Goal: Transaction & Acquisition: Register for event/course

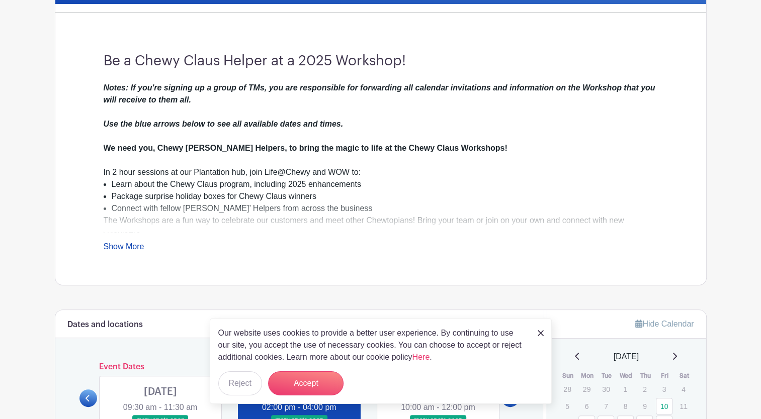
scroll to position [251, 0]
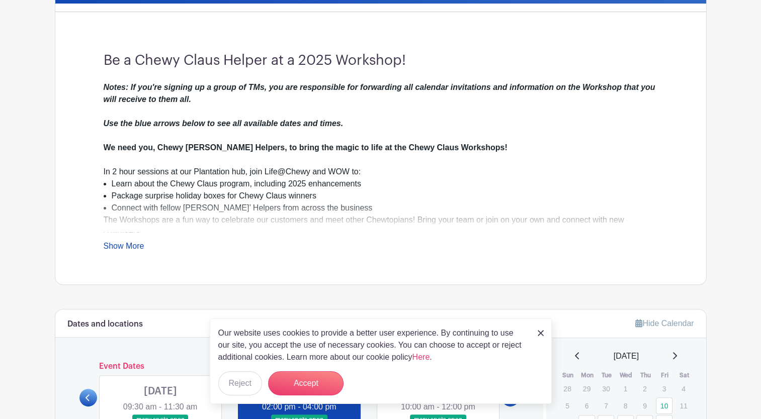
click at [540, 331] on img at bounding box center [540, 333] width 6 height 6
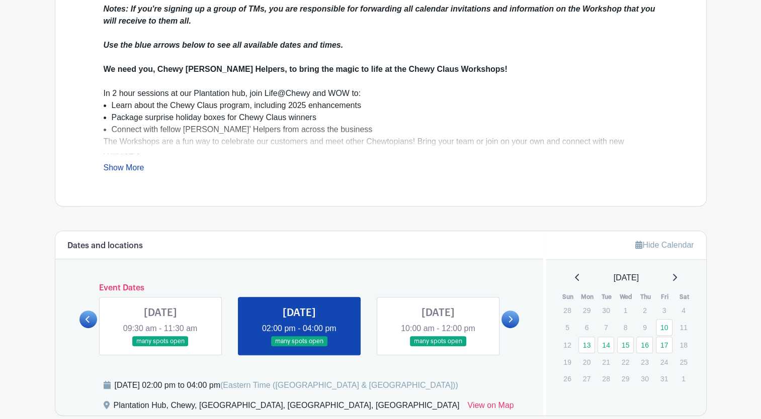
scroll to position [295, 0]
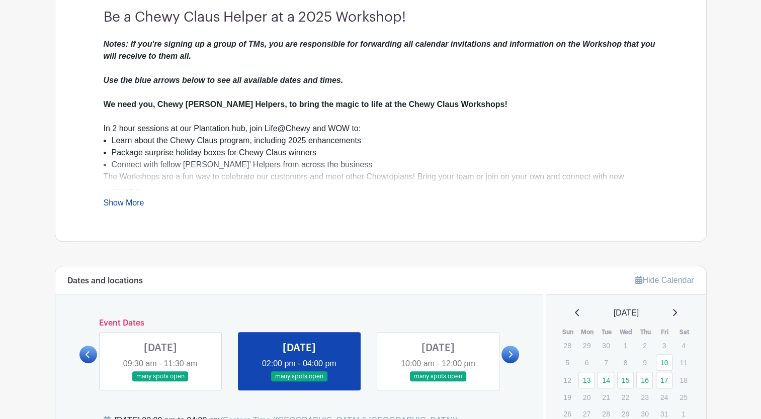
click at [126, 200] on link "Show More" at bounding box center [124, 205] width 41 height 13
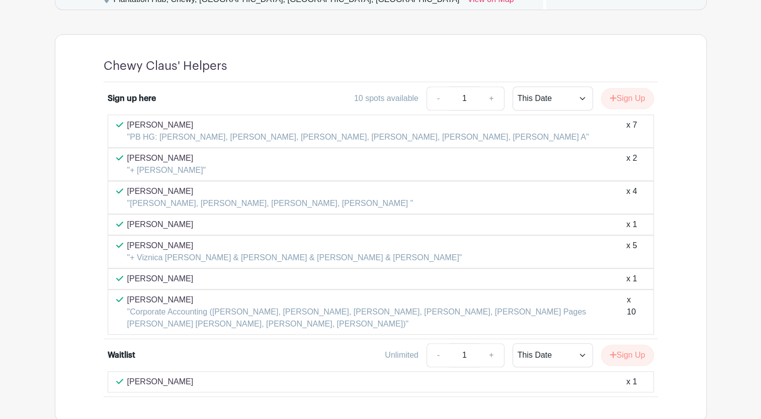
scroll to position [900, 0]
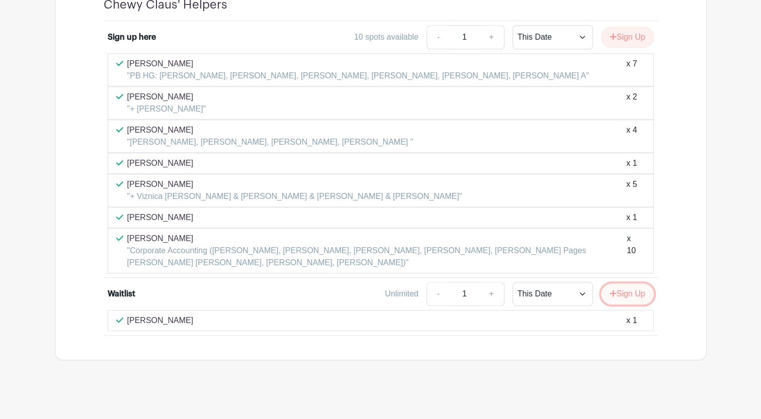
click at [625, 287] on button "Sign Up" at bounding box center [627, 294] width 53 height 21
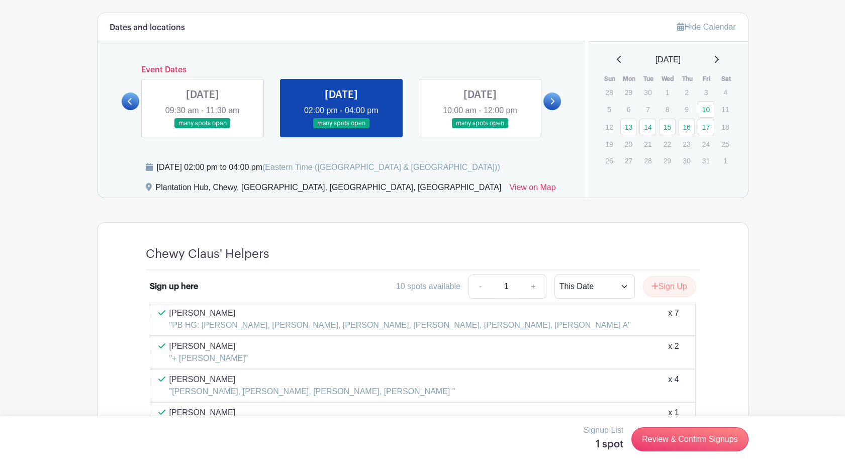
scroll to position [632, 0]
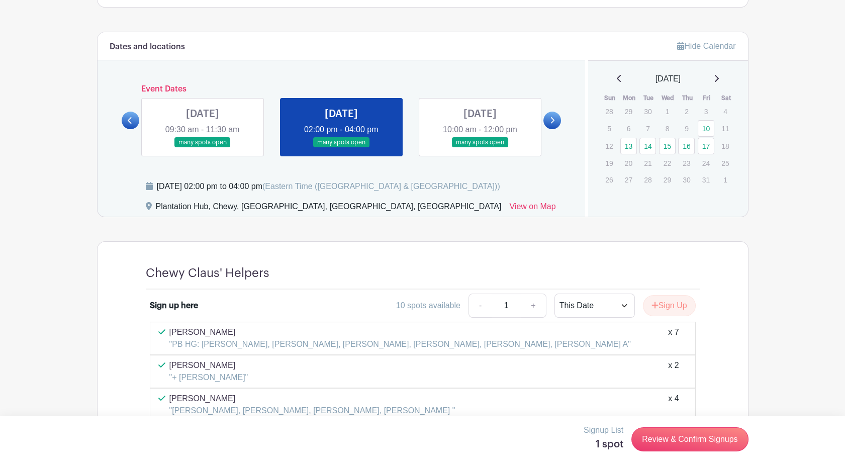
click at [203, 148] on link at bounding box center [203, 148] width 0 height 0
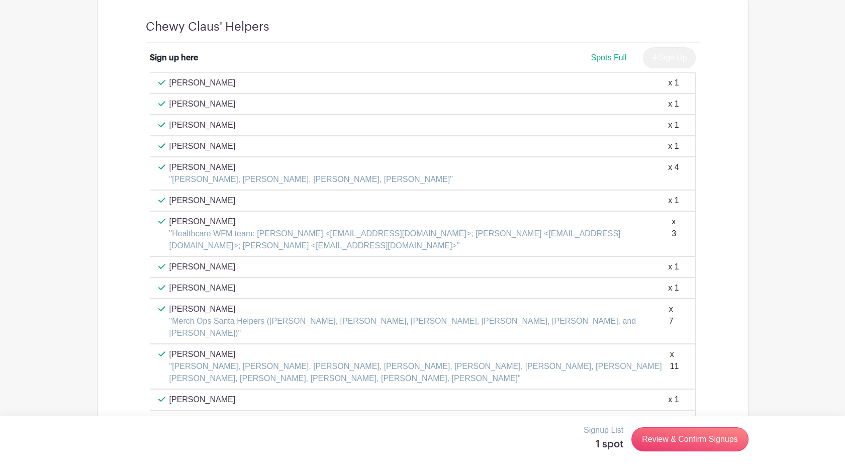
scroll to position [687, 0]
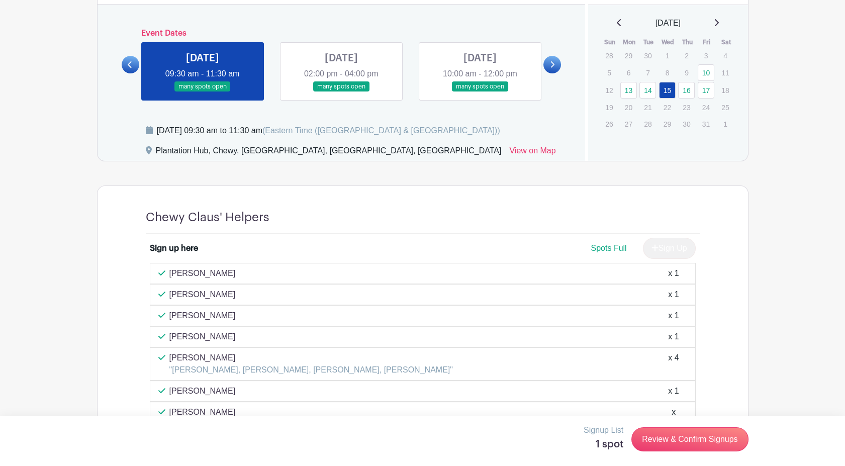
click at [341, 92] on link at bounding box center [341, 92] width 0 height 0
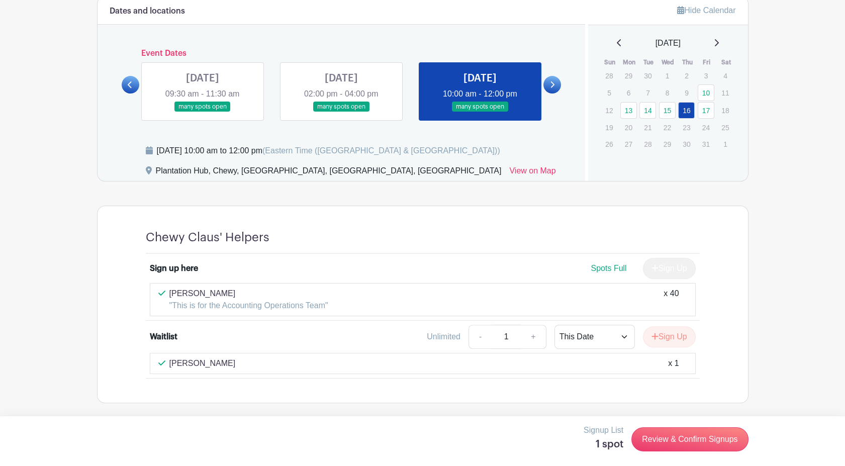
scroll to position [666, 0]
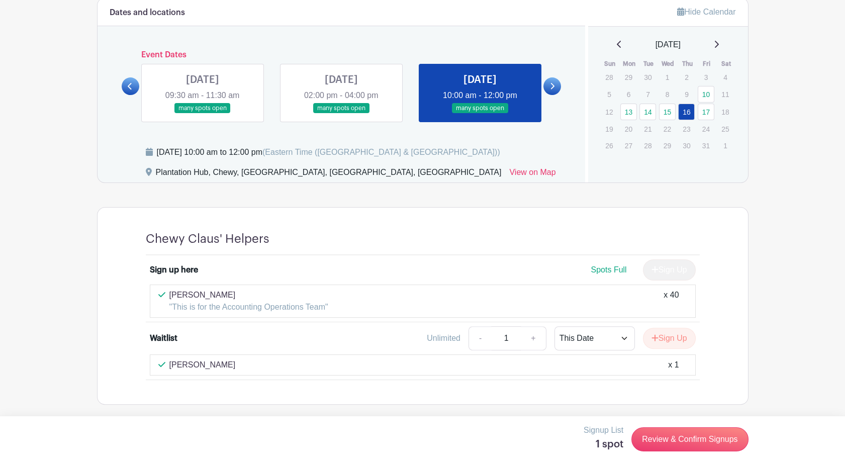
click at [341, 114] on link at bounding box center [341, 114] width 0 height 0
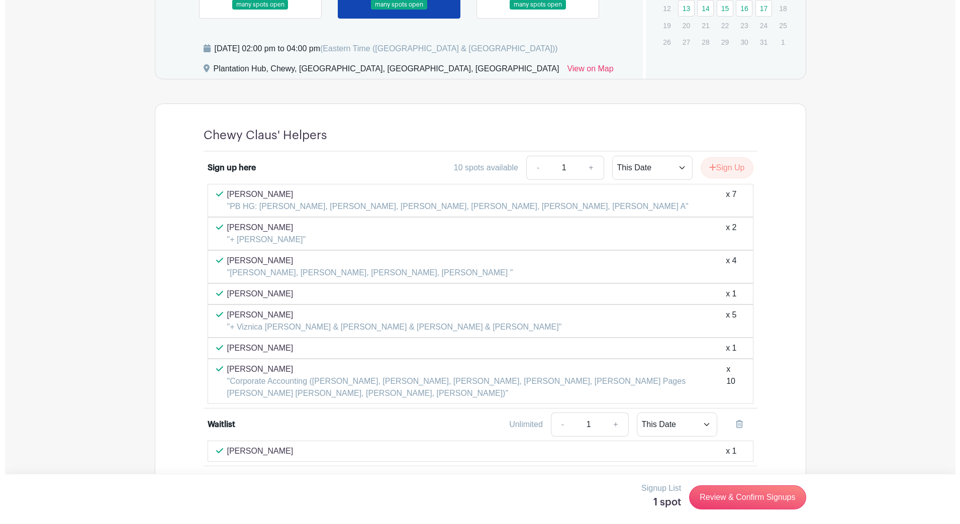
scroll to position [799, 0]
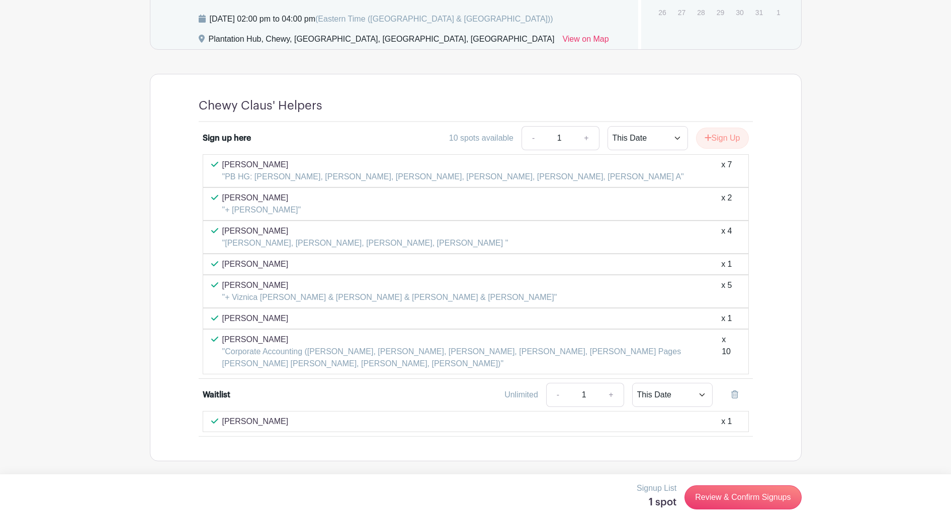
click at [727, 264] on div "x 1" at bounding box center [726, 264] width 11 height 12
click at [752, 419] on link "Review & Confirm Signups" at bounding box center [742, 498] width 117 height 24
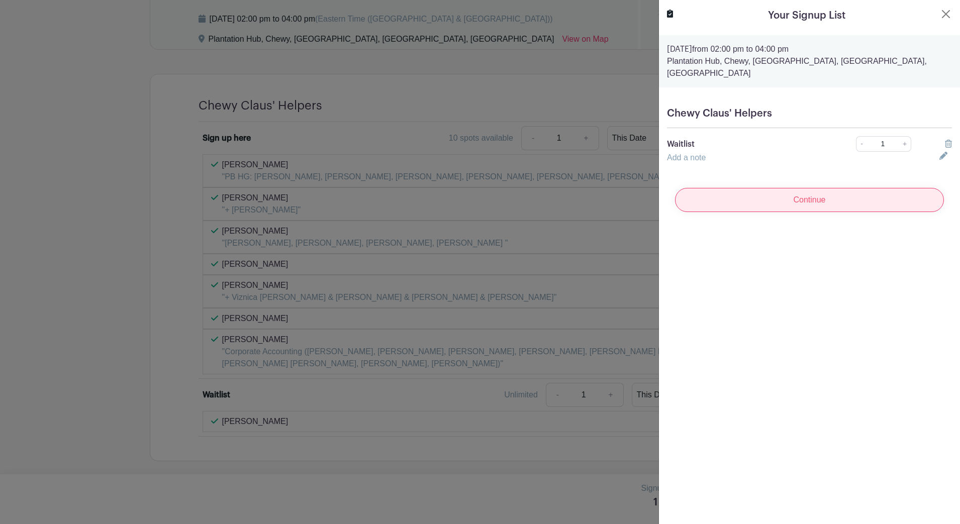
click at [760, 189] on input "Continue" at bounding box center [809, 200] width 269 height 24
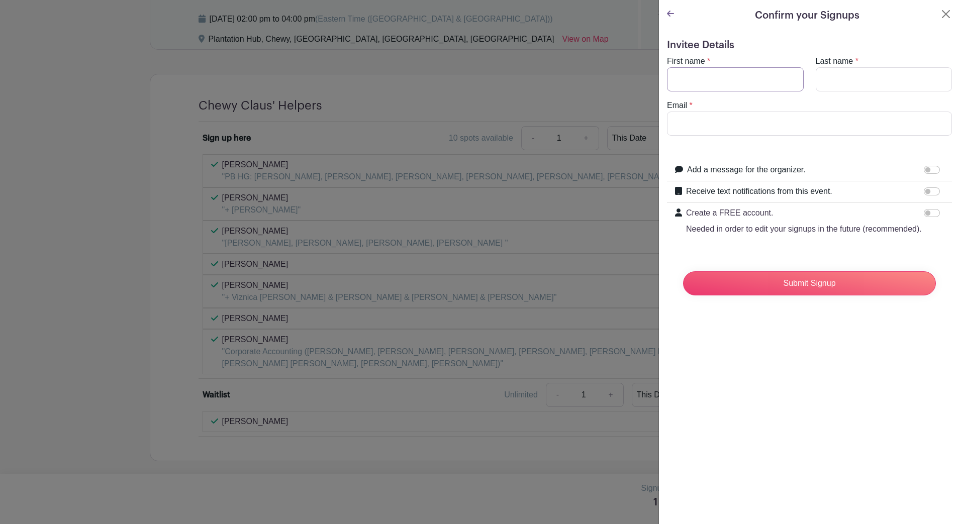
click at [713, 81] on input "First name" at bounding box center [735, 79] width 137 height 24
type input "j"
click at [725, 84] on input "[PERSON_NAME]" at bounding box center [735, 79] width 137 height 24
type input "[PERSON_NAME]"
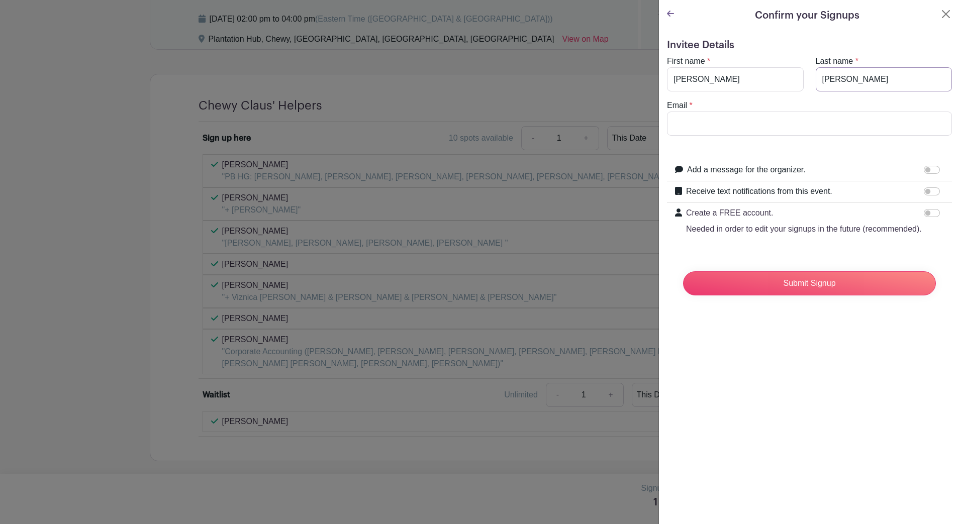
type input "[PERSON_NAME]"
type input "[EMAIL_ADDRESS][DOMAIN_NAME]"
click at [760, 295] on input "Submit Signup" at bounding box center [809, 284] width 253 height 24
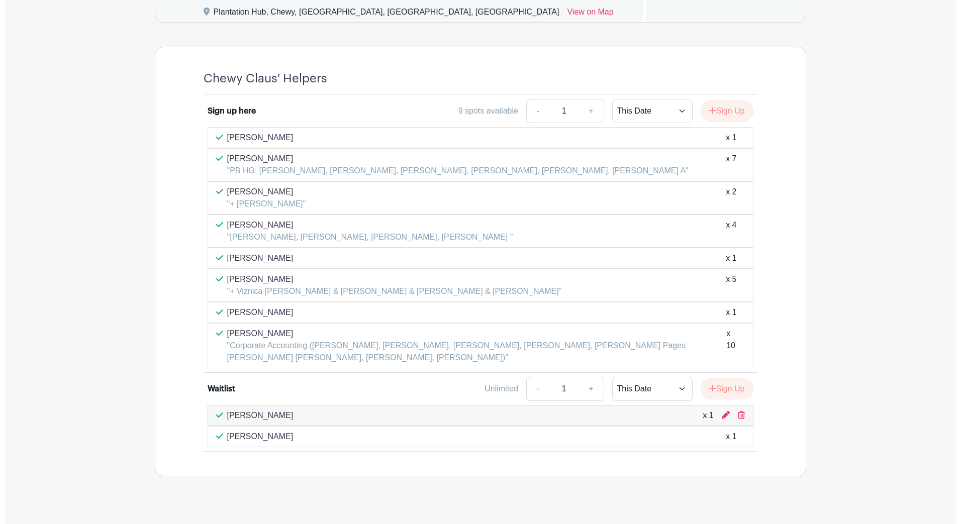
scroll to position [739, 0]
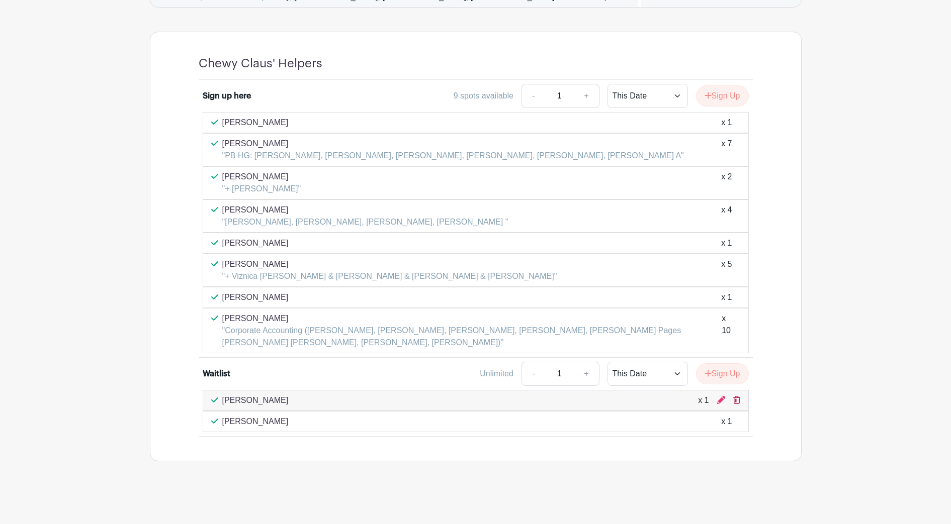
click at [737, 399] on icon at bounding box center [736, 400] width 7 height 8
click at [741, 405] on div "John Cameron x 1" at bounding box center [476, 400] width 546 height 21
click at [736, 401] on icon at bounding box center [736, 400] width 7 height 8
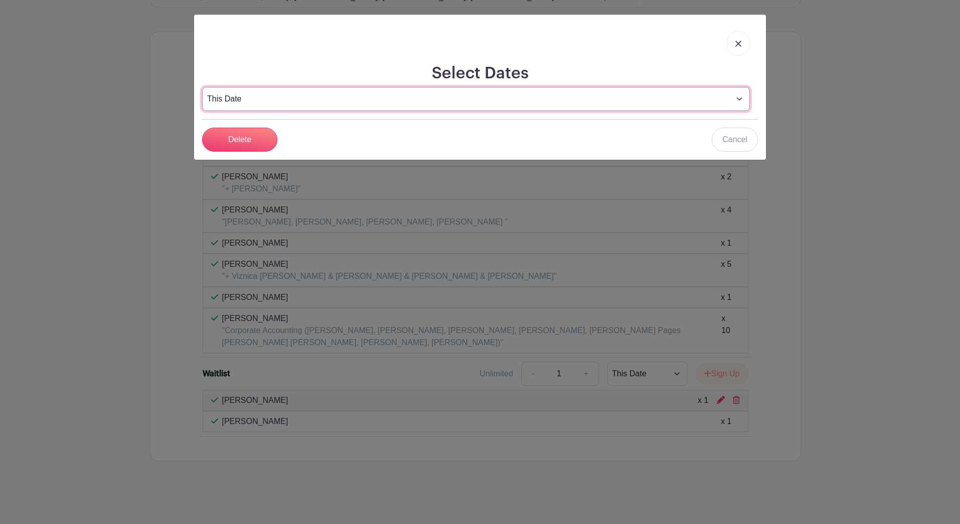
click at [415, 100] on select "This Date Select Dates" at bounding box center [476, 99] width 548 height 24
click at [202, 87] on select "This Date Select Dates" at bounding box center [476, 99] width 548 height 24
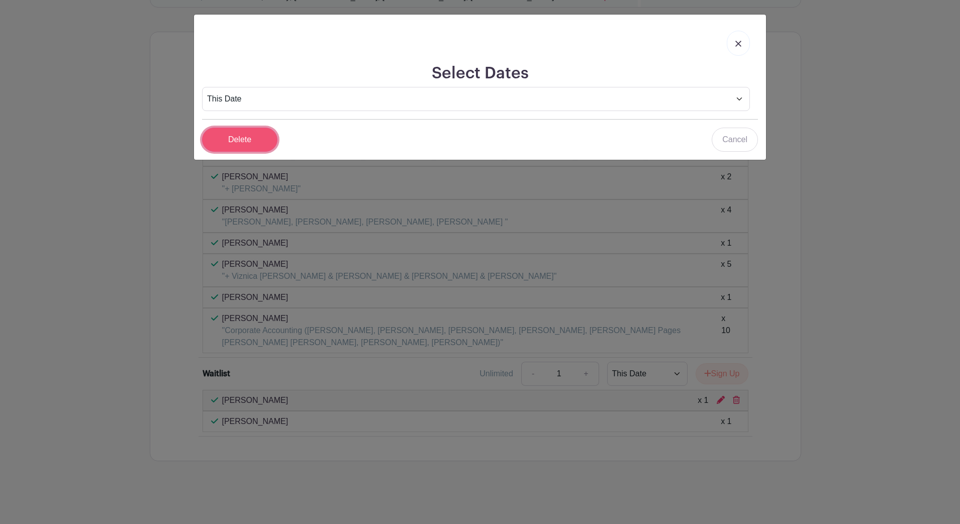
click at [238, 139] on input "Delete" at bounding box center [239, 140] width 75 height 24
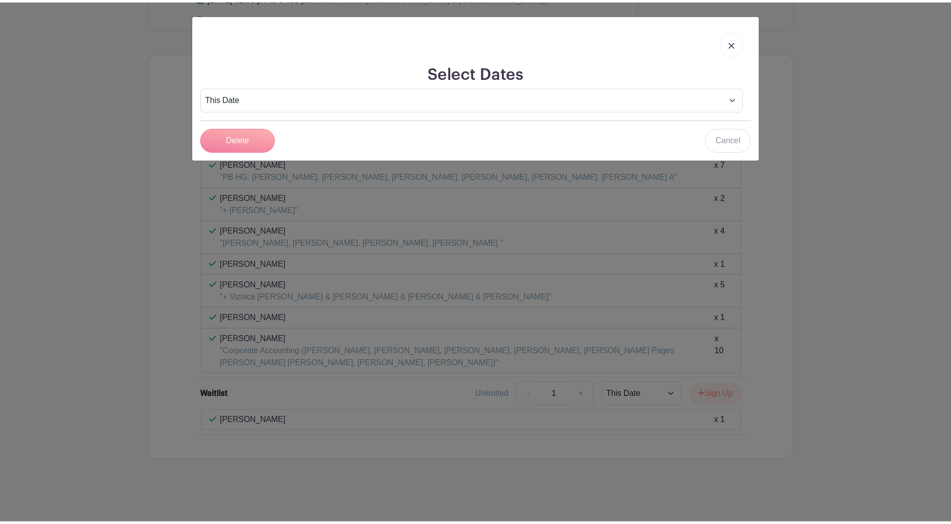
scroll to position [718, 0]
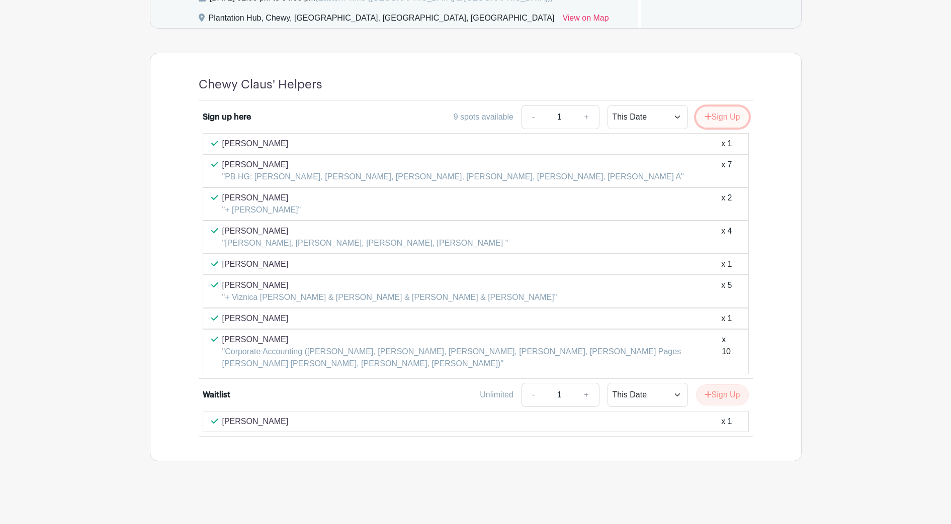
click at [723, 121] on button "Sign Up" at bounding box center [722, 117] width 53 height 21
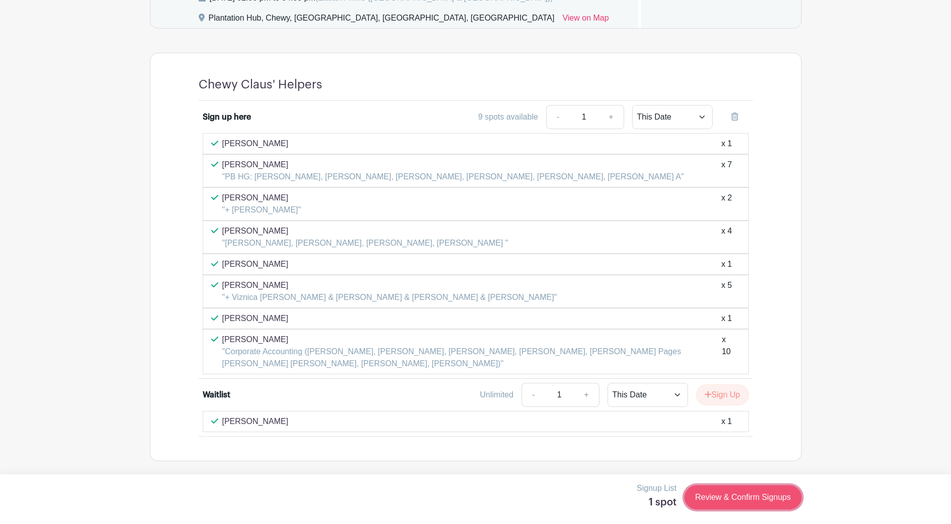
click at [726, 489] on link "Review & Confirm Signups" at bounding box center [742, 498] width 117 height 24
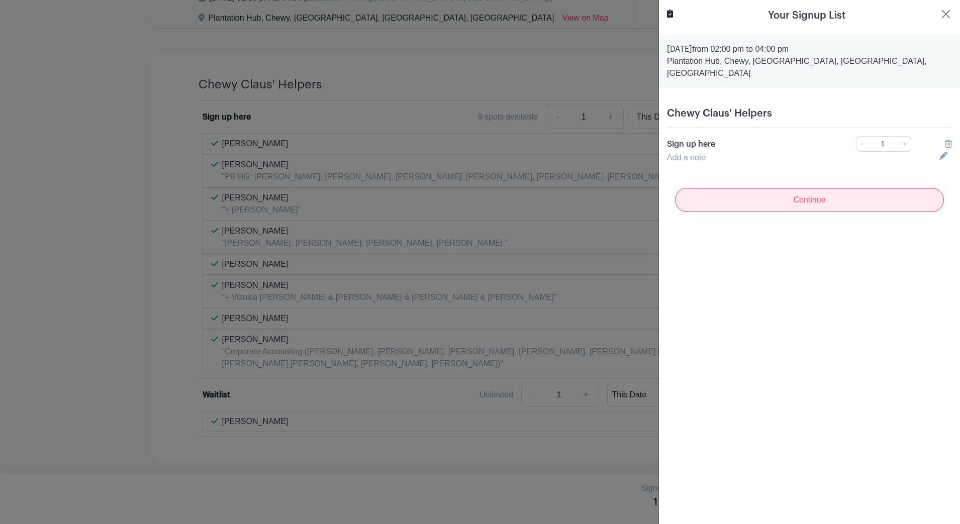
click at [776, 192] on input "Continue" at bounding box center [809, 200] width 269 height 24
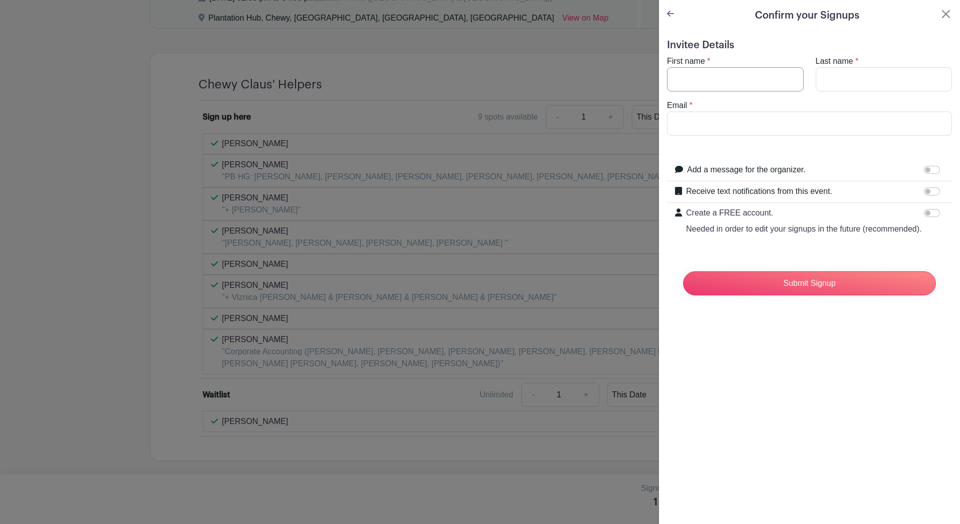
click at [718, 69] on input "First name" at bounding box center [735, 79] width 137 height 24
type input "[PERSON_NAME]"
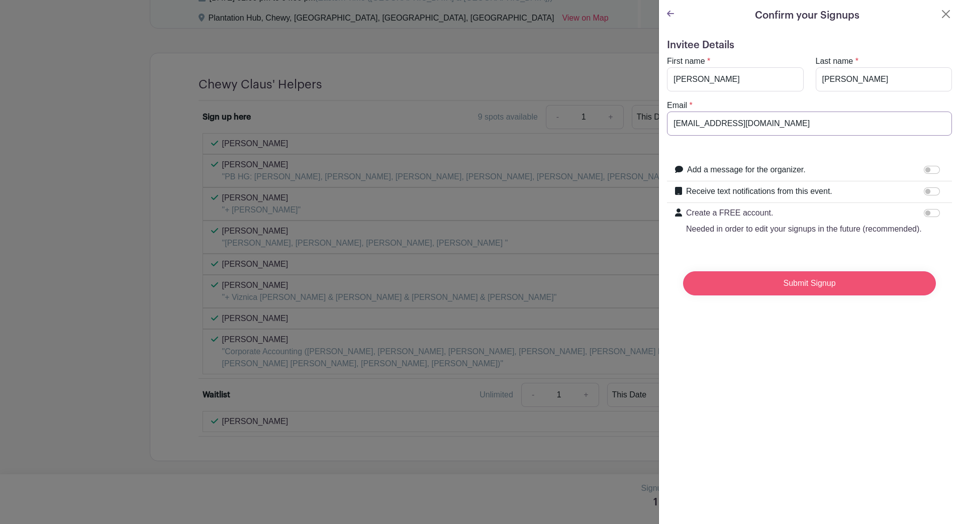
type input "[EMAIL_ADDRESS][DOMAIN_NAME]"
click at [832, 294] on input "Submit Signup" at bounding box center [809, 284] width 253 height 24
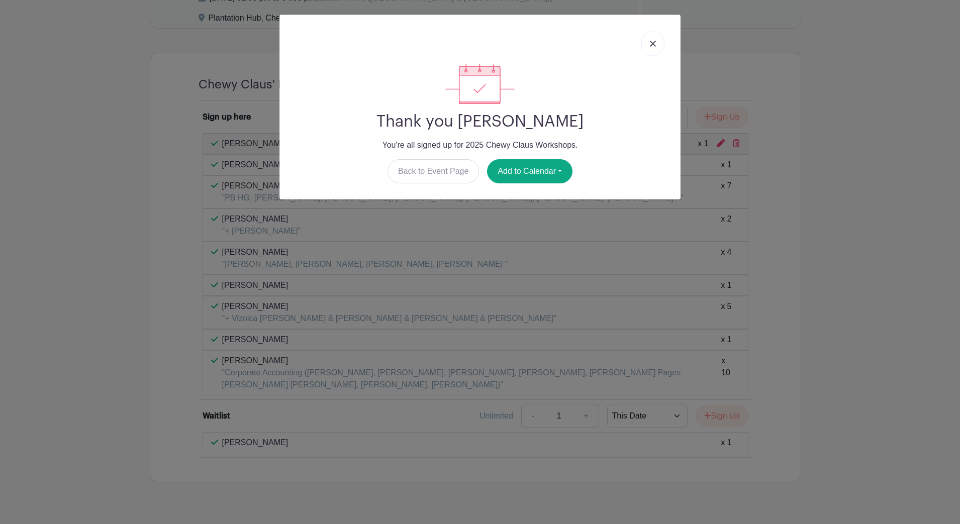
drag, startPoint x: 652, startPoint y: 43, endPoint x: 646, endPoint y: 45, distance: 6.8
click at [653, 43] on img at bounding box center [653, 44] width 6 height 6
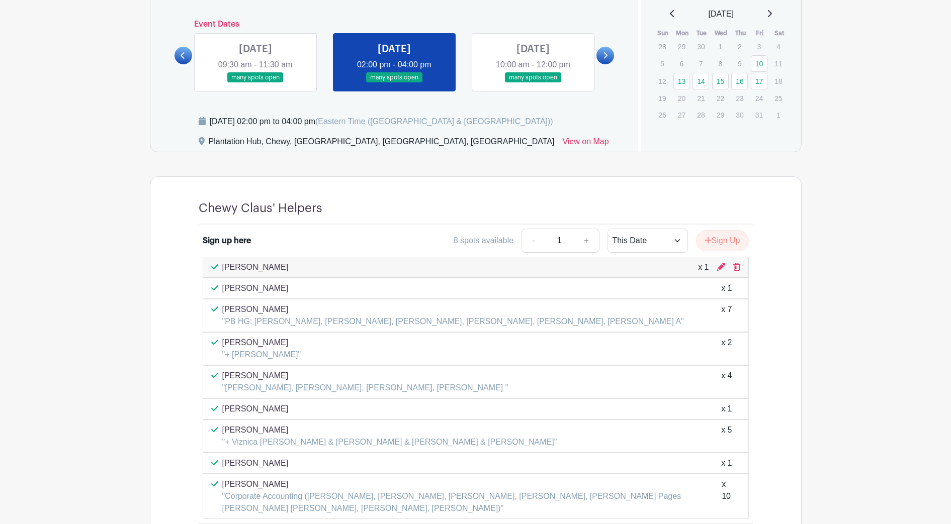
scroll to position [487, 0]
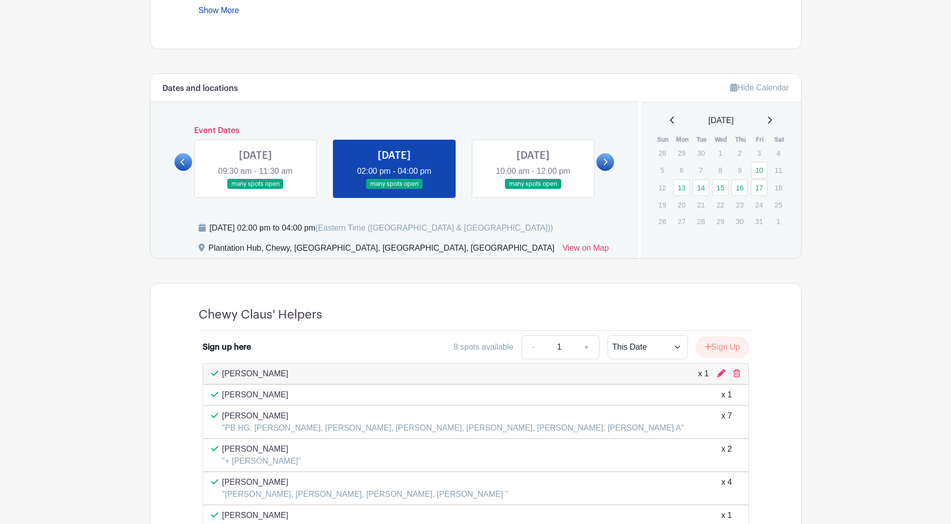
drag, startPoint x: 234, startPoint y: 147, endPoint x: 239, endPoint y: 148, distance: 5.1
click at [255, 190] on link at bounding box center [255, 190] width 0 height 0
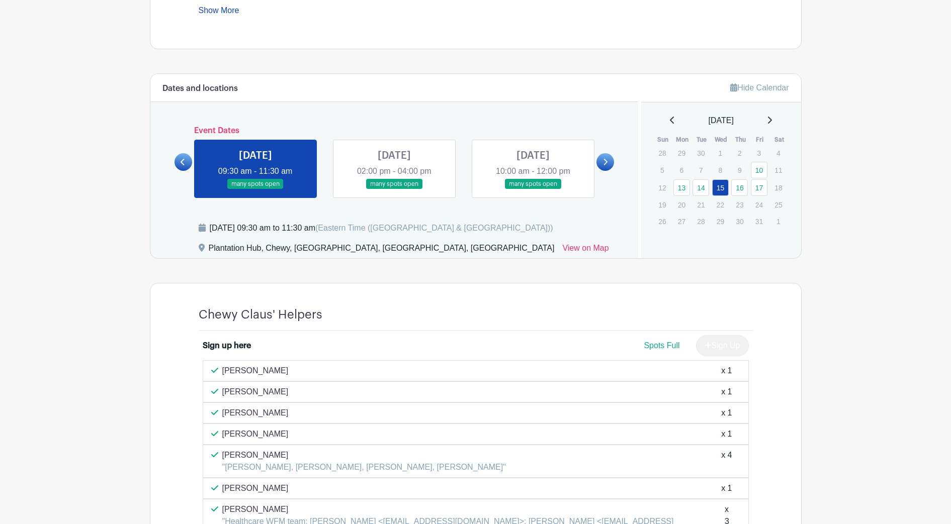
click at [394, 190] on link at bounding box center [394, 190] width 0 height 0
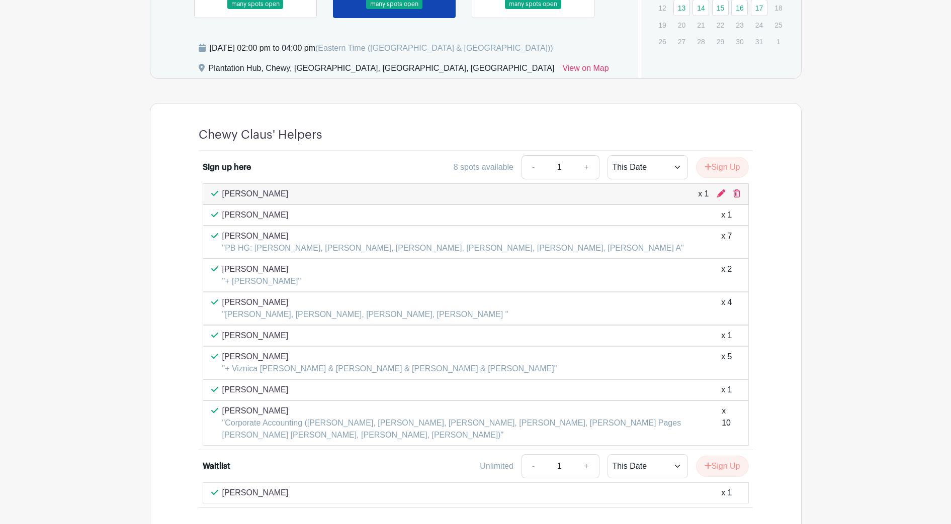
scroll to position [739, 0]
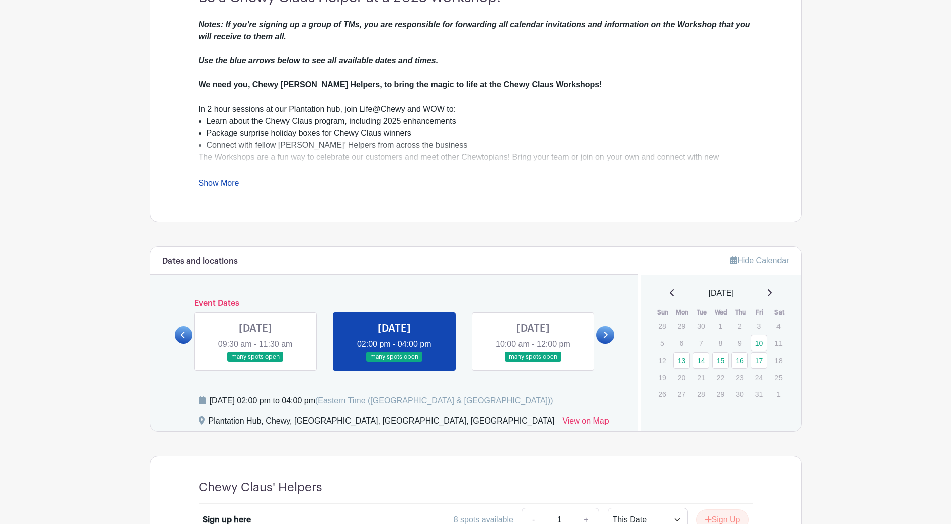
scroll to position [377, 0]
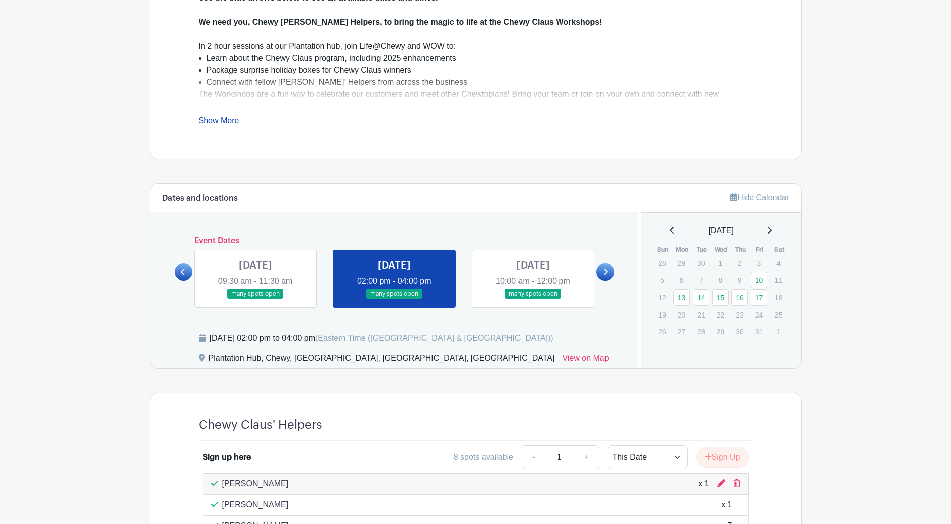
click at [224, 116] on link "Show More" at bounding box center [219, 122] width 41 height 13
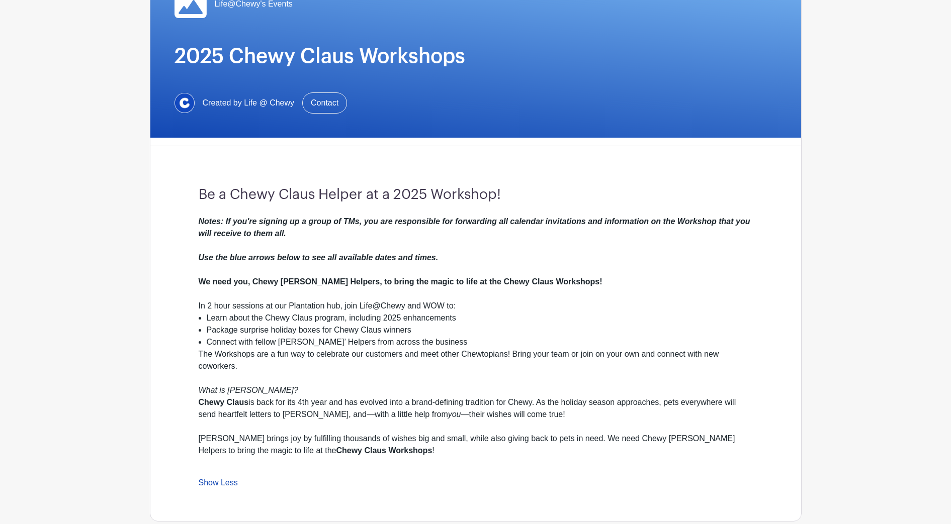
scroll to position [63, 0]
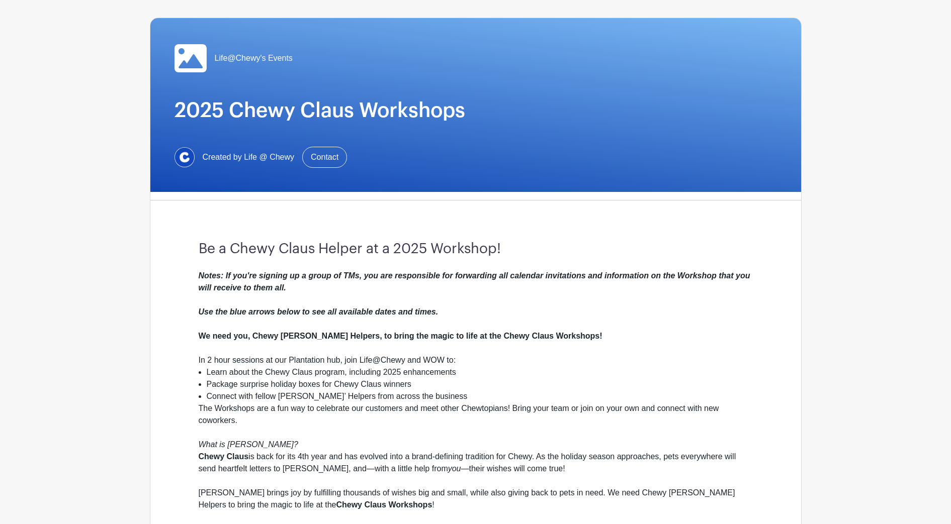
click at [436, 276] on em "Notes: If you're signing up a group of TMs, you are responsible for forwarding …" at bounding box center [475, 294] width 552 height 45
click at [414, 308] on em "Notes: If you're signing up a group of TMs, you are responsible for forwarding …" at bounding box center [475, 294] width 552 height 45
